Goal: Task Accomplishment & Management: Use online tool/utility

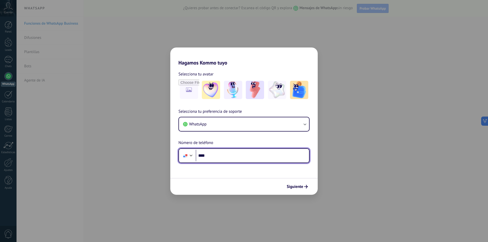
click at [231, 160] on input "****" at bounding box center [252, 156] width 113 height 12
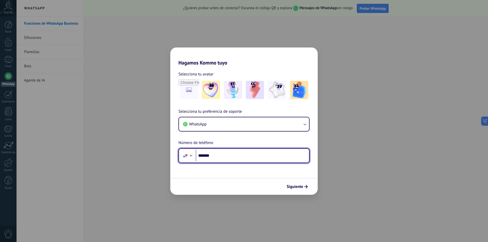
click at [231, 160] on input "*******" at bounding box center [252, 156] width 113 height 12
type input "**********"
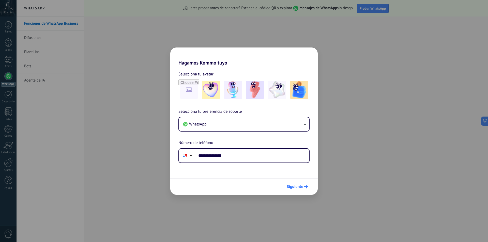
click at [306, 188] on icon "submit" at bounding box center [306, 187] width 4 height 4
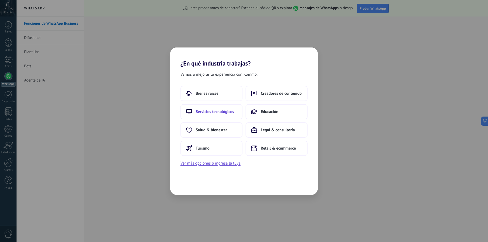
click at [217, 111] on span "Servicios tecnológicos" at bounding box center [215, 111] width 38 height 5
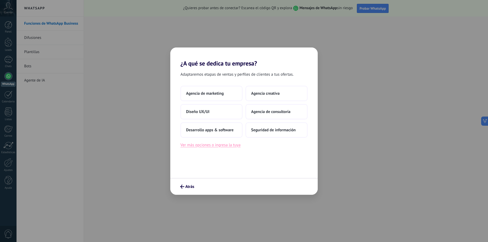
click at [210, 146] on button "Ver más opciones o ingresa la tuya" at bounding box center [210, 145] width 60 height 7
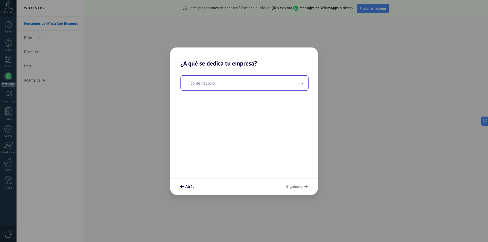
click at [222, 77] on input "text" at bounding box center [244, 83] width 127 height 15
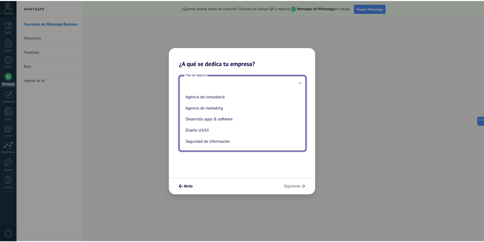
scroll to position [12, 0]
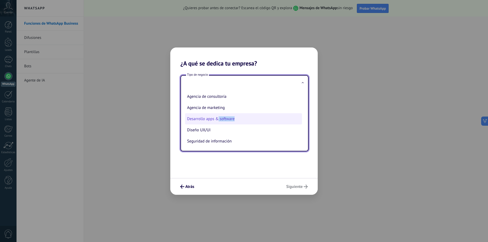
drag, startPoint x: 302, startPoint y: 124, endPoint x: 219, endPoint y: 122, distance: 83.4
click at [219, 122] on ul "Agencia creativa Agencia de consultoría Agencia de marketing Desarrollo apps & …" at bounding box center [242, 120] width 123 height 60
click at [219, 122] on li "Desarrollo apps & software" at bounding box center [243, 118] width 117 height 11
type input "**********"
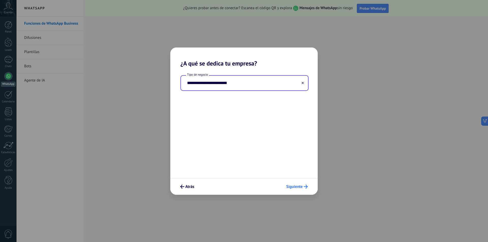
click at [299, 187] on span "Siguiente" at bounding box center [294, 187] width 17 height 4
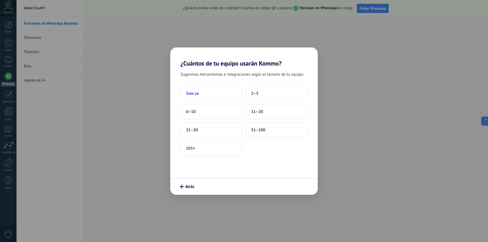
click at [198, 93] on span "Solo yo" at bounding box center [192, 93] width 13 height 5
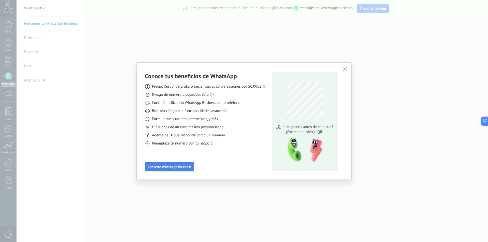
click at [177, 169] on span "Conectar WhatsApp Business" at bounding box center [170, 167] width 44 height 4
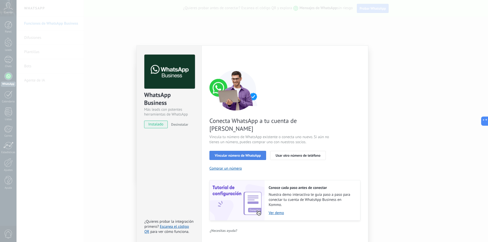
click at [239, 151] on button "Vincular número de WhatsApp" at bounding box center [237, 155] width 57 height 9
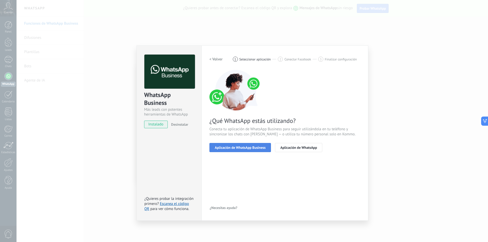
click at [237, 147] on span "Aplicación de WhatsApp Business" at bounding box center [240, 148] width 51 height 4
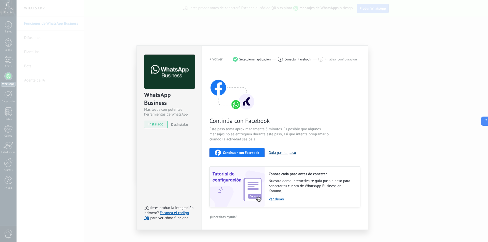
click at [283, 152] on button "Guía paso a paso" at bounding box center [282, 152] width 27 height 5
click at [259, 58] on span "Seleccionar aplicación" at bounding box center [255, 59] width 32 height 4
click at [157, 126] on span "instalado" at bounding box center [155, 125] width 23 height 8
click at [404, 83] on div "WhatsApp Business Más leads con potentes herramientas de WhatsApp instalado Des…" at bounding box center [253, 121] width 472 height 242
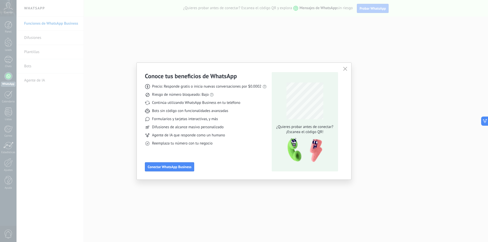
click at [347, 70] on icon "button" at bounding box center [345, 69] width 4 height 4
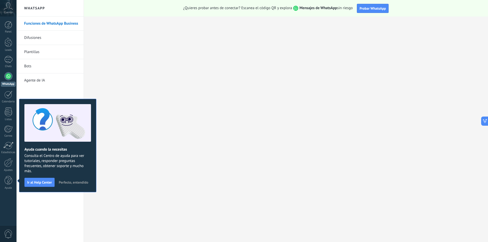
click at [69, 179] on button "Perfecto, entendido" at bounding box center [73, 183] width 34 height 8
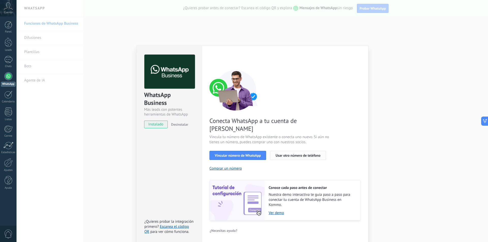
click at [288, 154] on span "Usar otro número de teléfono" at bounding box center [298, 156] width 45 height 4
click at [228, 154] on span "Vincular número de WhatsApp" at bounding box center [238, 156] width 46 height 4
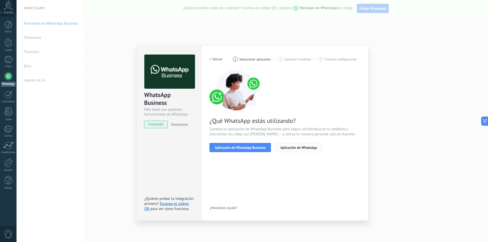
click at [299, 146] on span "Aplicación de WhatsApp" at bounding box center [298, 148] width 37 height 4
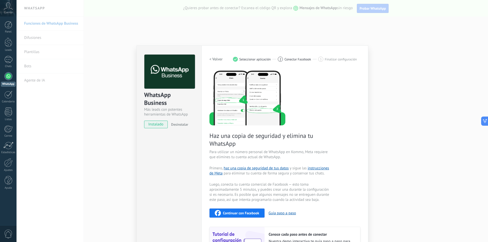
click at [282, 210] on div "Continuar con Facebook Guía paso a paso" at bounding box center [284, 213] width 151 height 9
click at [282, 212] on button "Guía paso a paso" at bounding box center [282, 213] width 27 height 5
click at [449, 75] on div "WhatsApp Business Más leads con potentes herramientas de WhatsApp instalado Des…" at bounding box center [253, 121] width 472 height 242
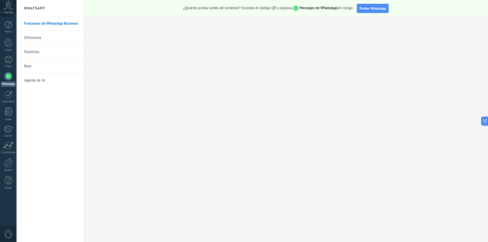
click at [46, 40] on link "Difusiones" at bounding box center [51, 38] width 54 height 14
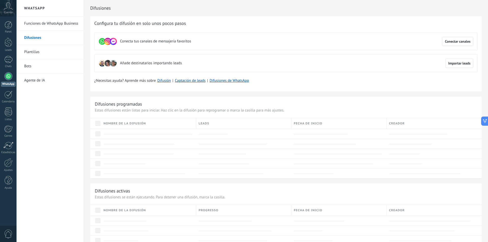
click at [41, 84] on link "Agente de IA" at bounding box center [51, 80] width 54 height 14
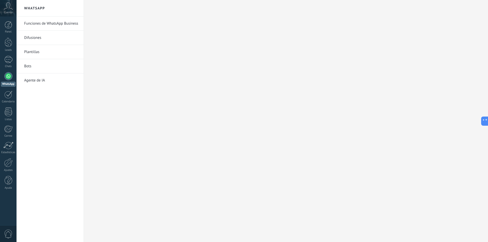
click at [37, 79] on link "Agente de IA" at bounding box center [51, 80] width 54 height 14
click at [10, 77] on div at bounding box center [8, 76] width 8 height 8
click at [11, 165] on div at bounding box center [8, 162] width 9 height 9
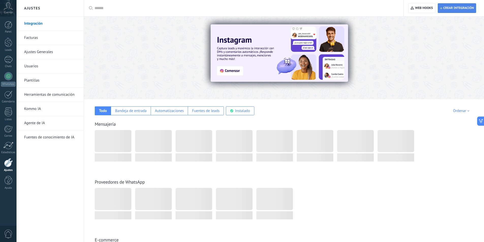
click at [456, 9] on span "Crear integración" at bounding box center [459, 8] width 31 height 4
click at [453, 6] on span "Crear integración" at bounding box center [457, 8] width 34 height 9
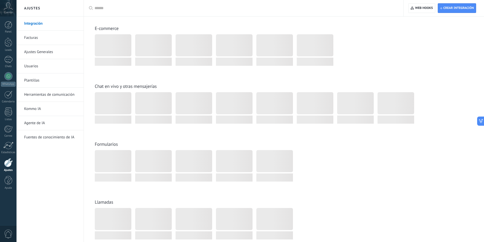
scroll to position [423, 0]
